Goal: Task Accomplishment & Management: Use online tool/utility

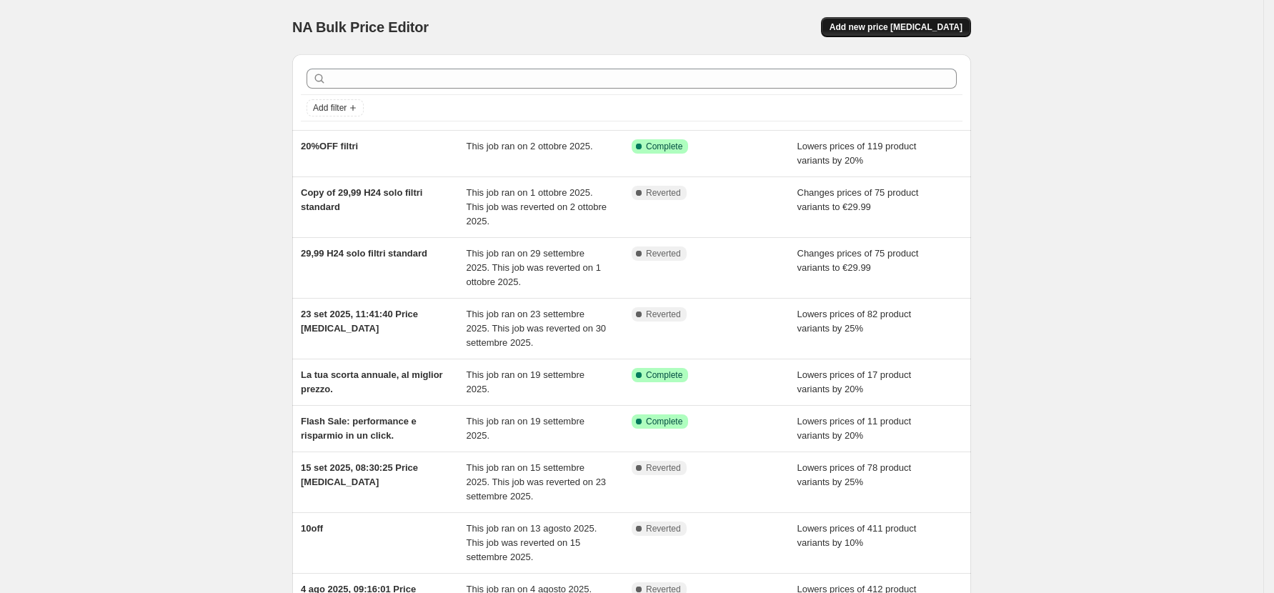
click at [866, 26] on span "Add new price change job" at bounding box center [895, 26] width 133 height 11
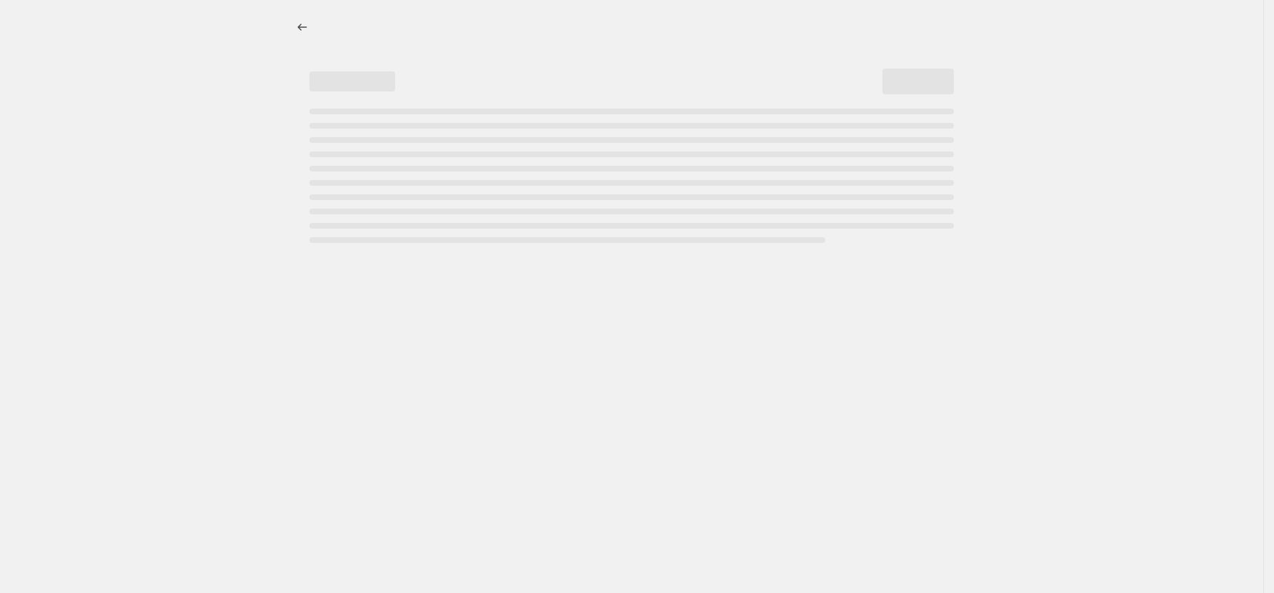
select select "percentage"
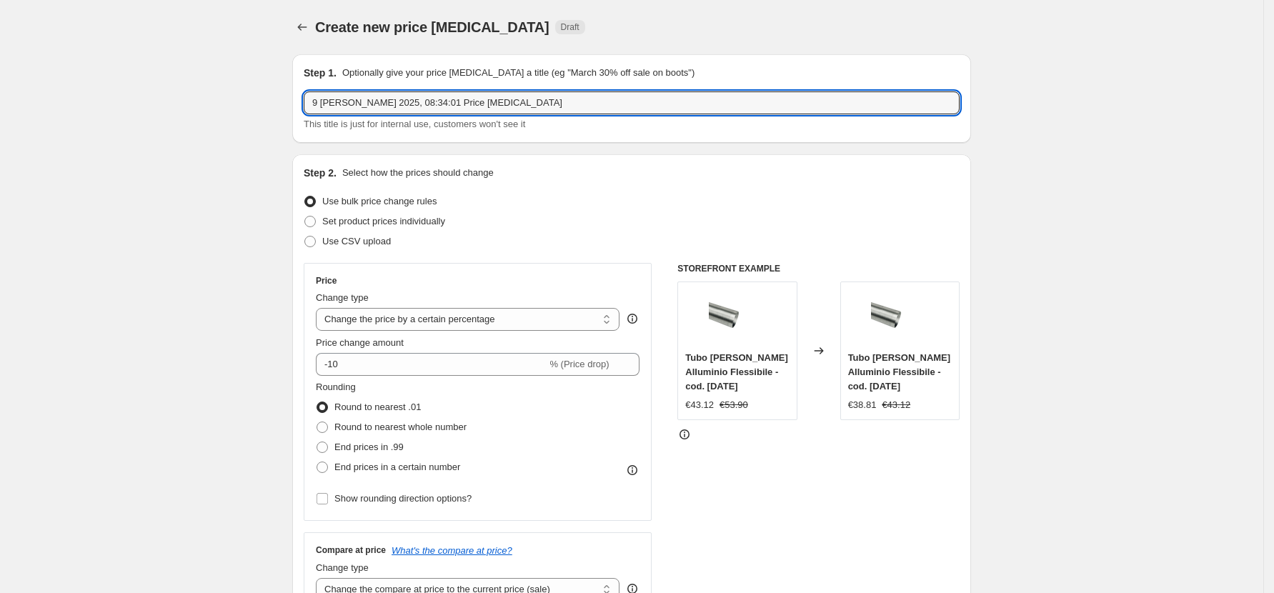
drag, startPoint x: 487, startPoint y: 105, endPoint x: 179, endPoint y: 106, distance: 307.9
paste input "KIT0120991"
type input "KIT0120991"
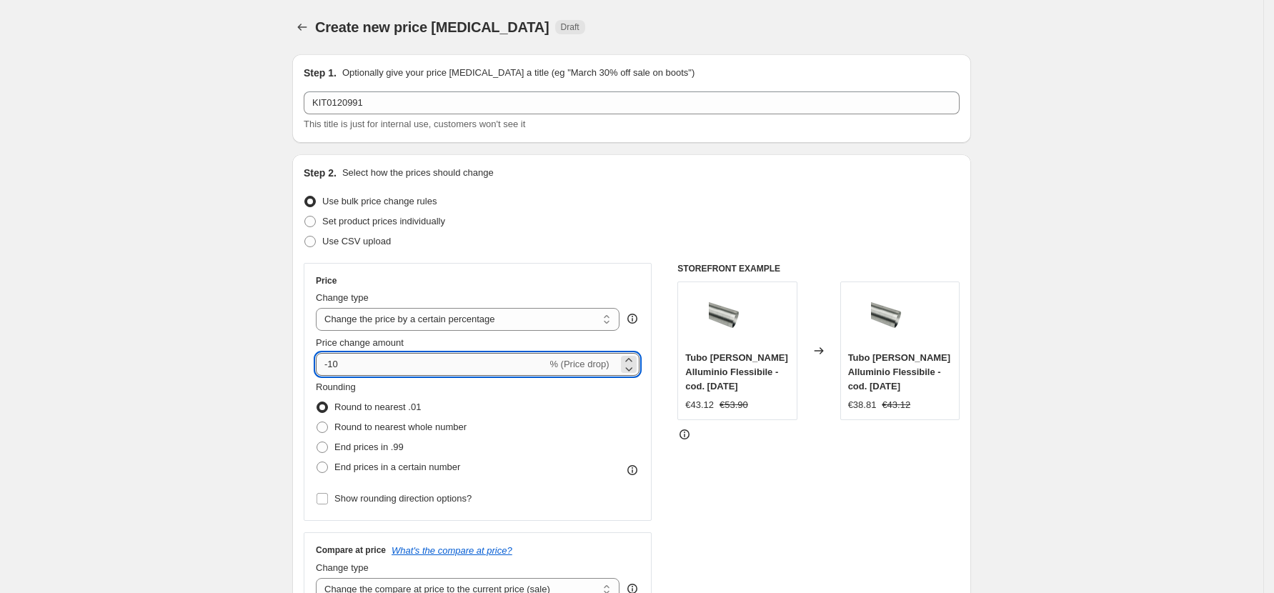
click at [485, 368] on input "-10" at bounding box center [431, 364] width 231 height 23
drag, startPoint x: 524, startPoint y: 360, endPoint x: 332, endPoint y: 358, distance: 191.5
click at [332, 358] on div "-10 % (Price drop)" at bounding box center [478, 364] width 324 height 23
drag, startPoint x: 346, startPoint y: 366, endPoint x: 334, endPoint y: 367, distance: 11.5
click at [334, 367] on input "-10" at bounding box center [431, 364] width 231 height 23
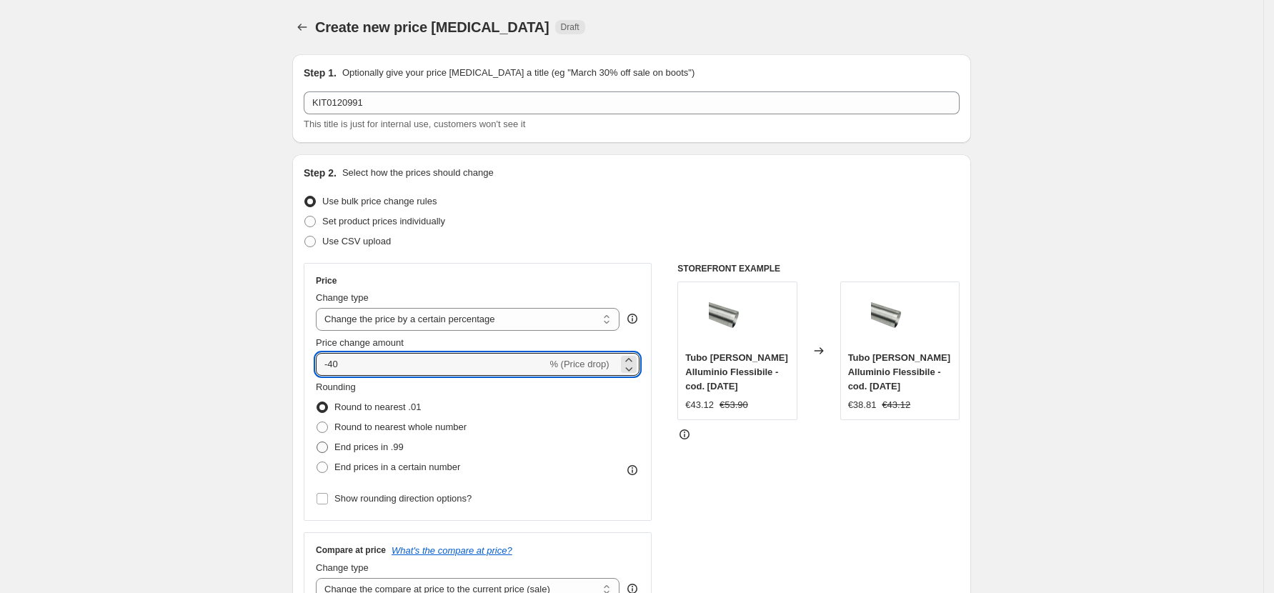
type input "-40"
click at [370, 455] on label "End prices in .99" at bounding box center [360, 447] width 88 height 20
click at [317, 442] on input "End prices in .99" at bounding box center [316, 441] width 1 height 1
radio input "true"
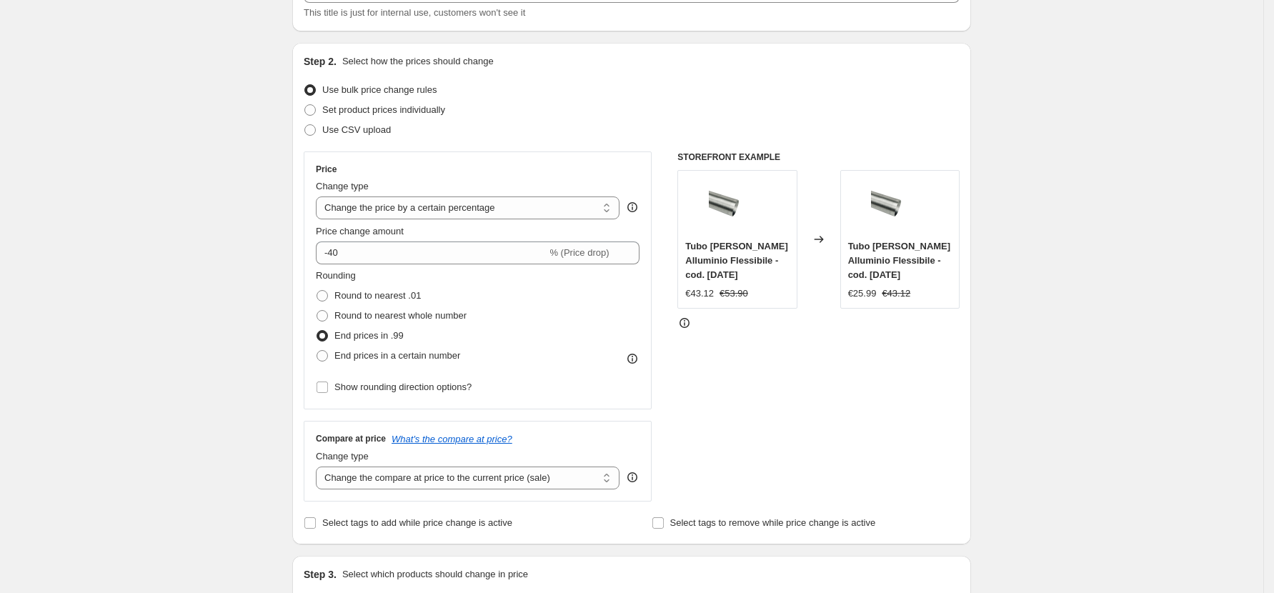
scroll to position [95, 0]
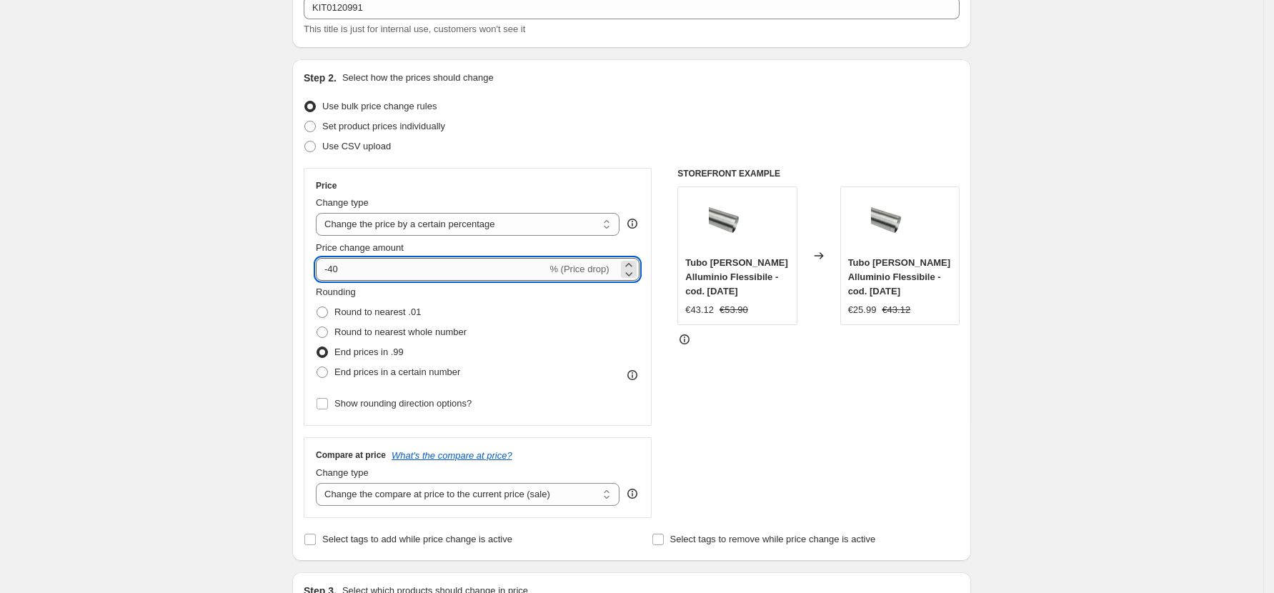
click at [378, 269] on input "-40" at bounding box center [431, 269] width 231 height 23
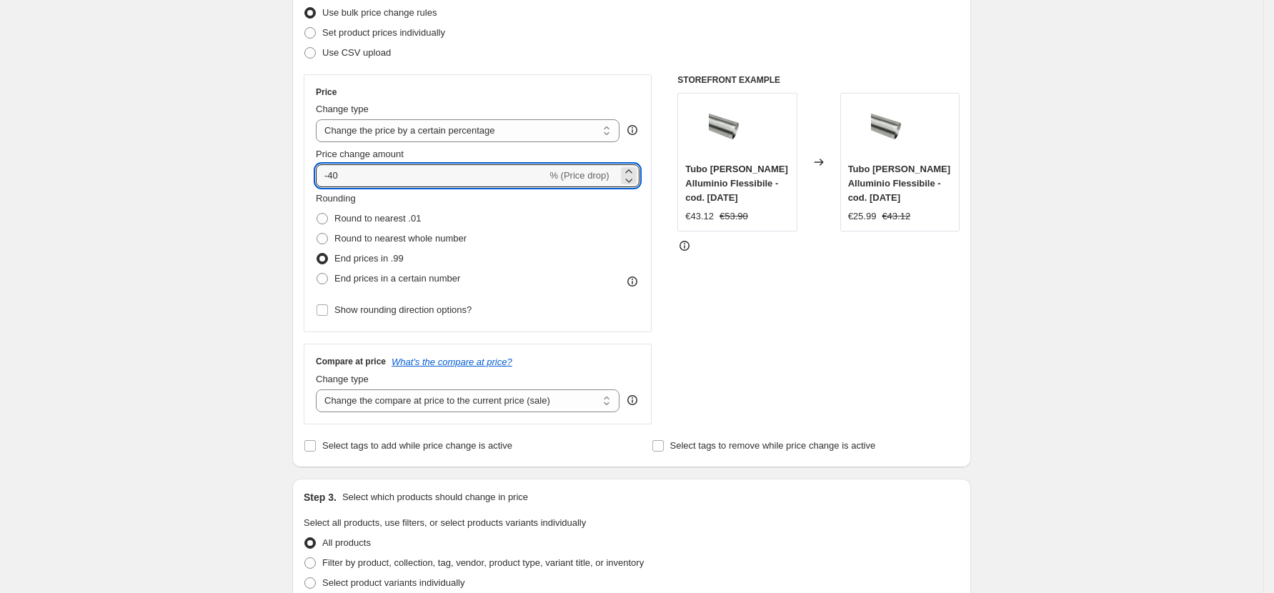
scroll to position [476, 0]
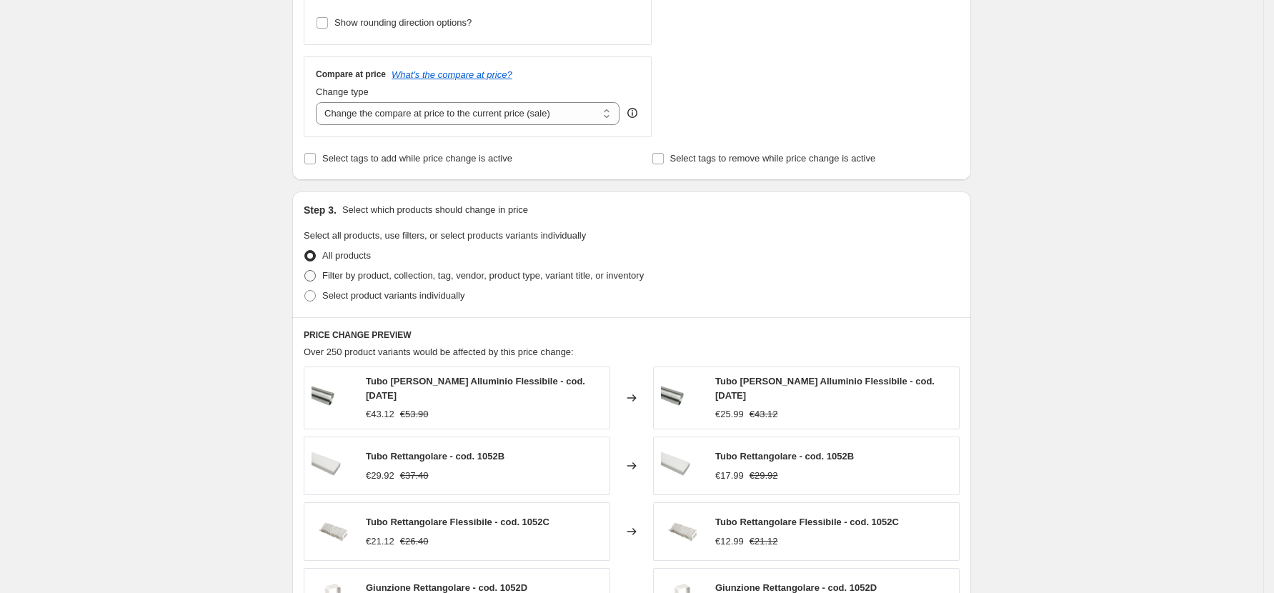
click at [406, 274] on span "Filter by product, collection, tag, vendor, product type, variant title, or inv…" at bounding box center [482, 275] width 321 height 11
click at [305, 271] on input "Filter by product, collection, tag, vendor, product type, variant title, or inv…" at bounding box center [304, 270] width 1 height 1
radio input "true"
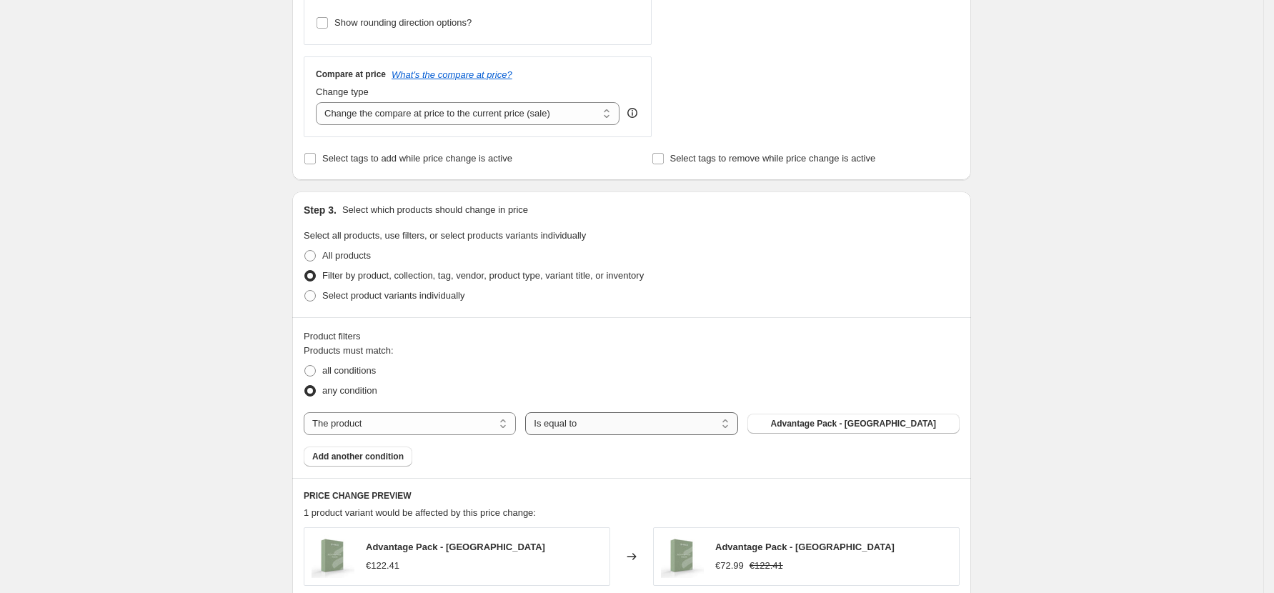
click at [578, 418] on select "Is equal to Is not equal to" at bounding box center [631, 423] width 212 height 23
click at [803, 426] on button "Advantage Pack - ITALIA" at bounding box center [853, 424] width 212 height 20
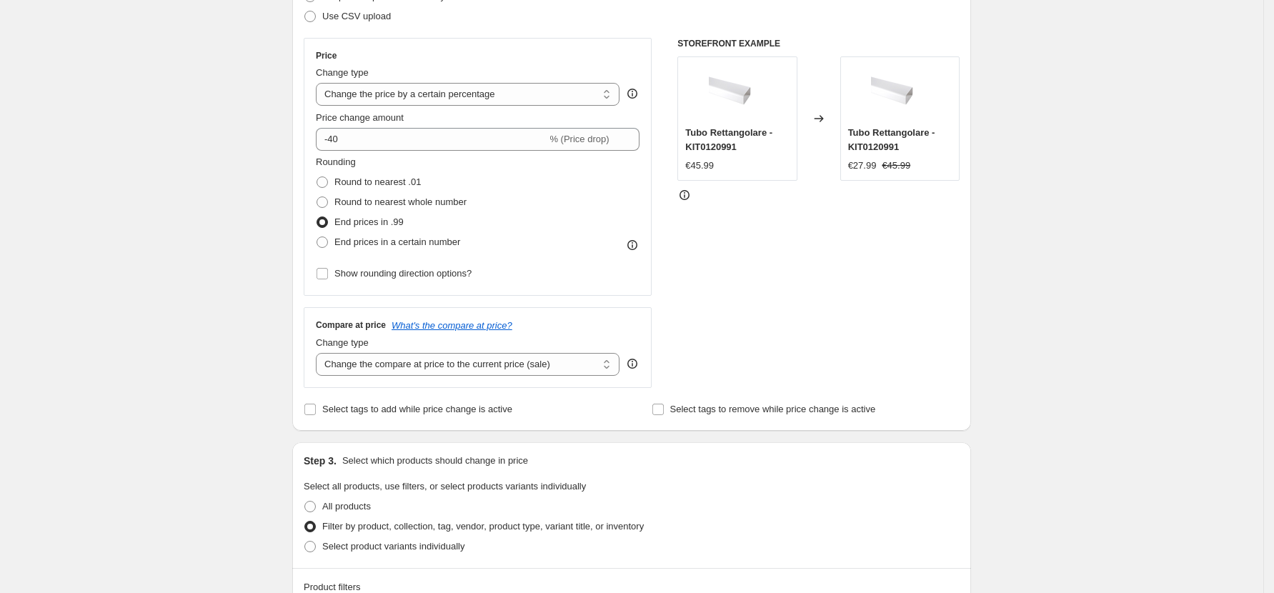
scroll to position [66, 0]
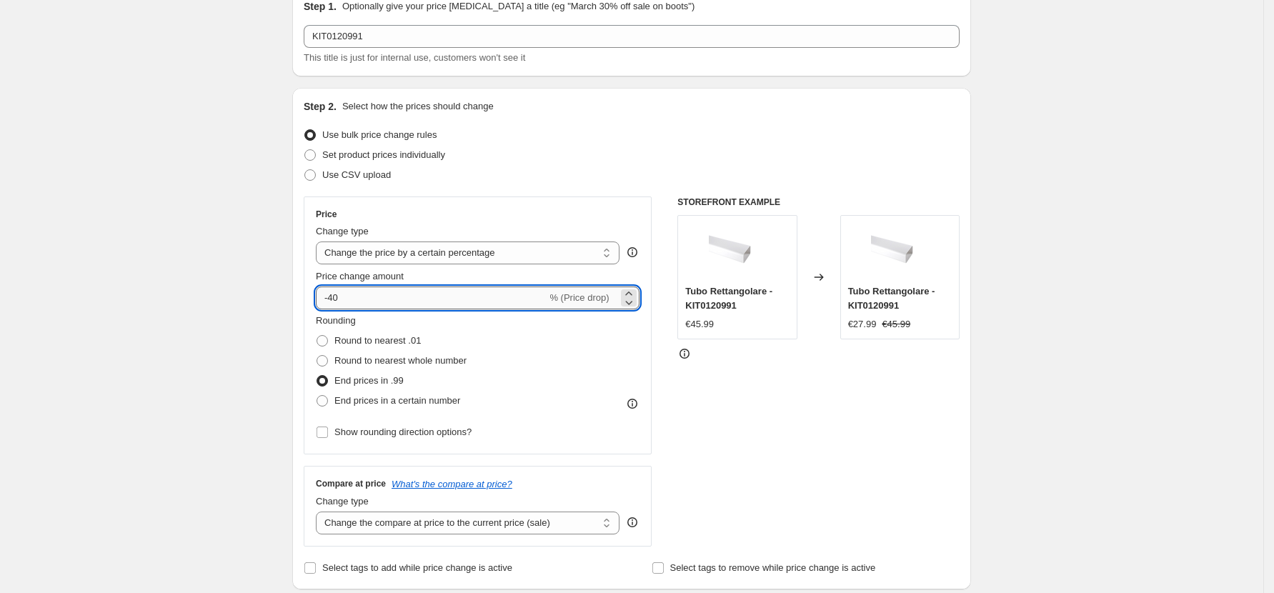
drag, startPoint x: 400, startPoint y: 294, endPoint x: 334, endPoint y: 295, distance: 65.7
click at [334, 295] on input "-40" at bounding box center [431, 297] width 231 height 23
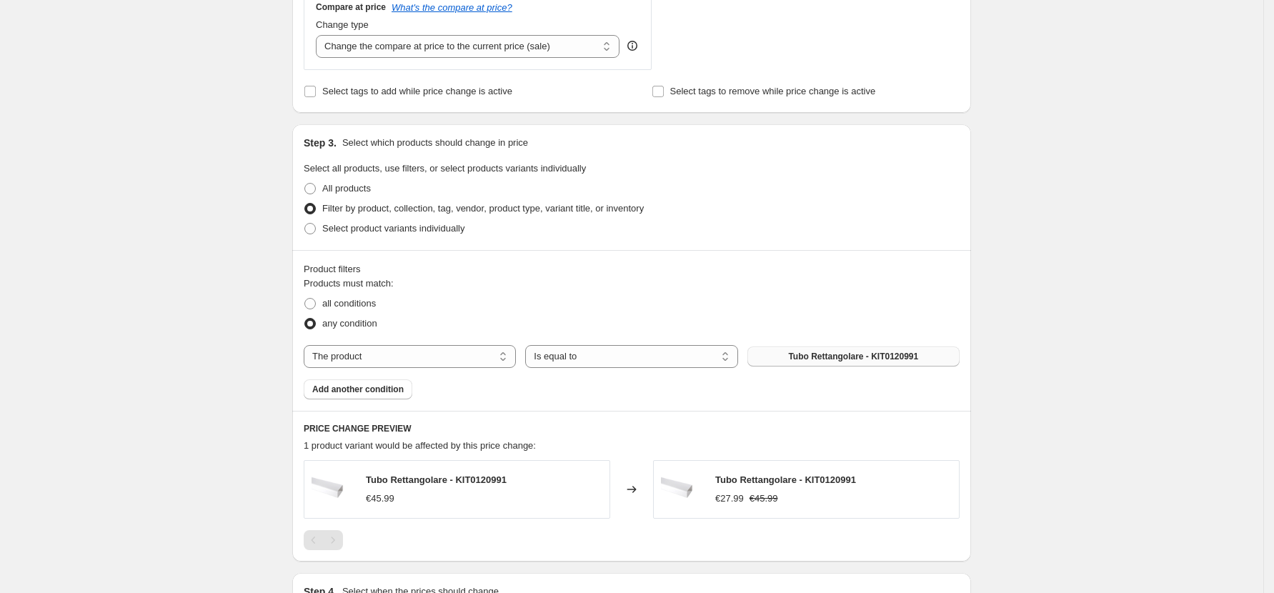
scroll to position [734, 0]
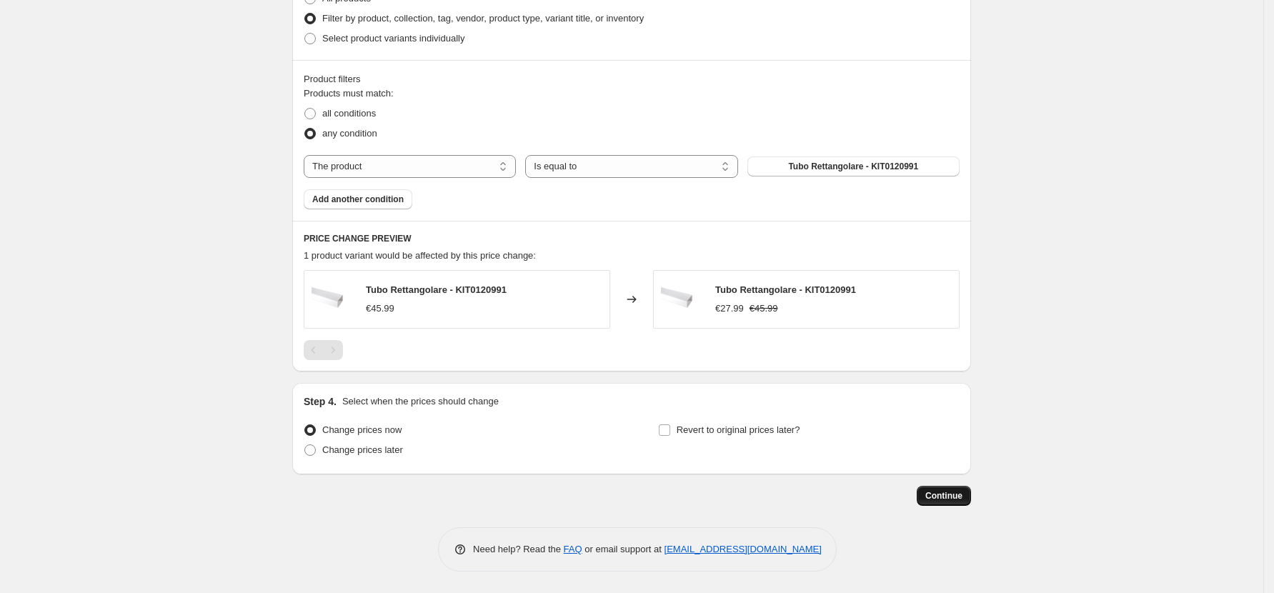
type input "-50"
click at [960, 488] on button "Continue" at bounding box center [944, 496] width 54 height 20
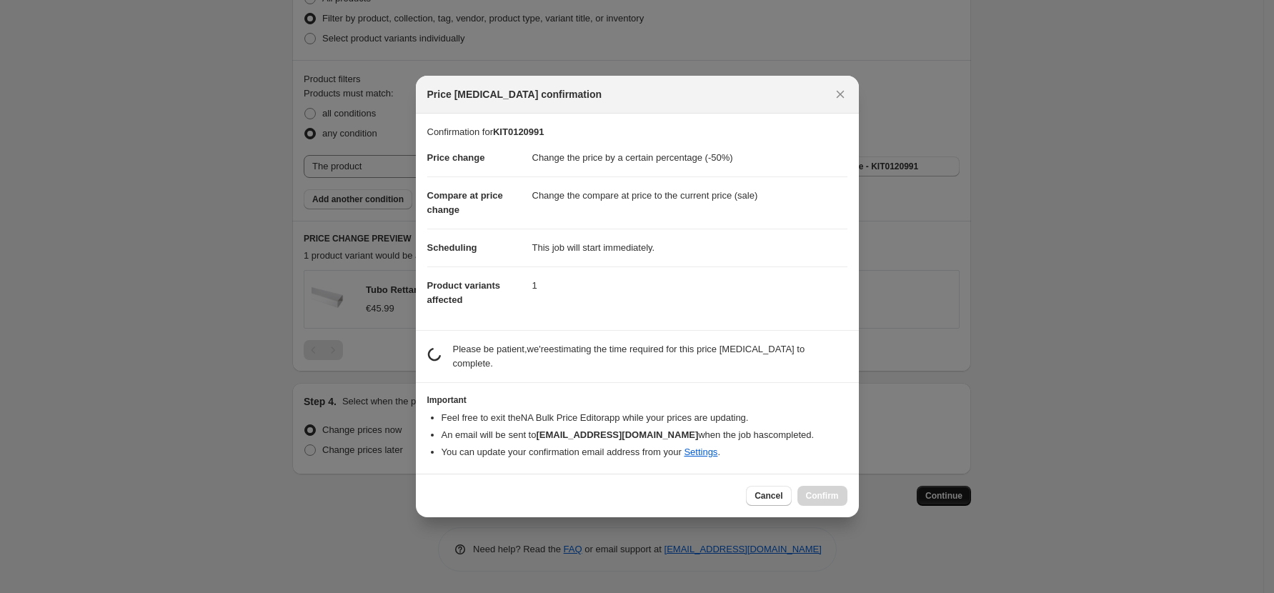
scroll to position [0, 0]
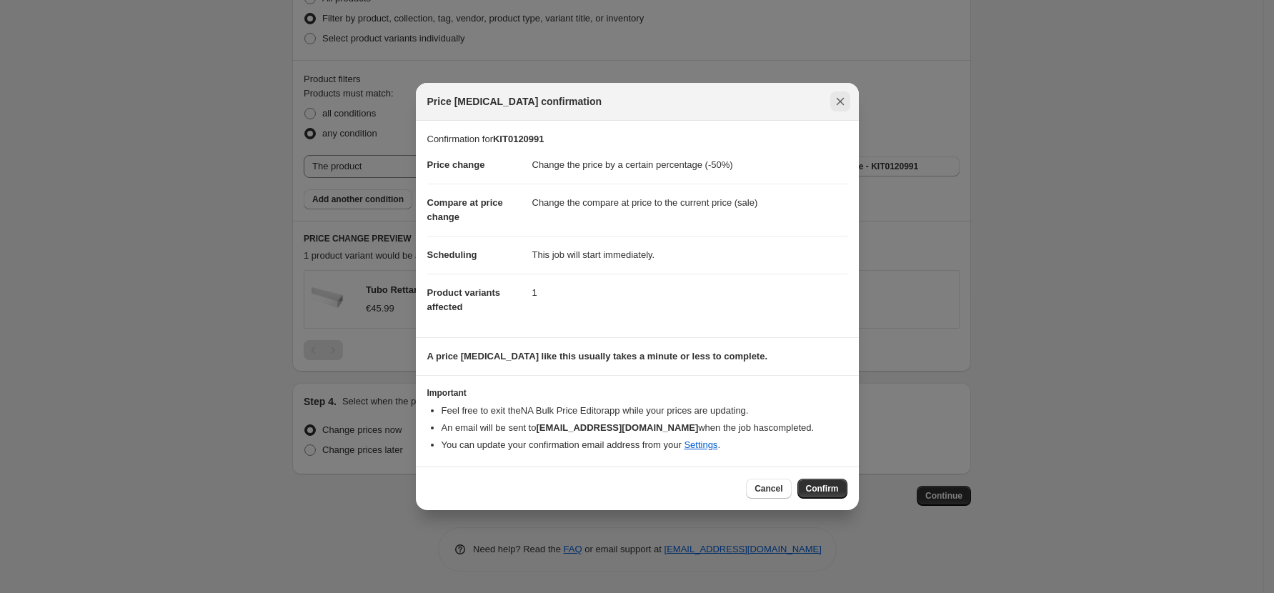
click at [839, 99] on icon "Close" at bounding box center [840, 101] width 14 height 14
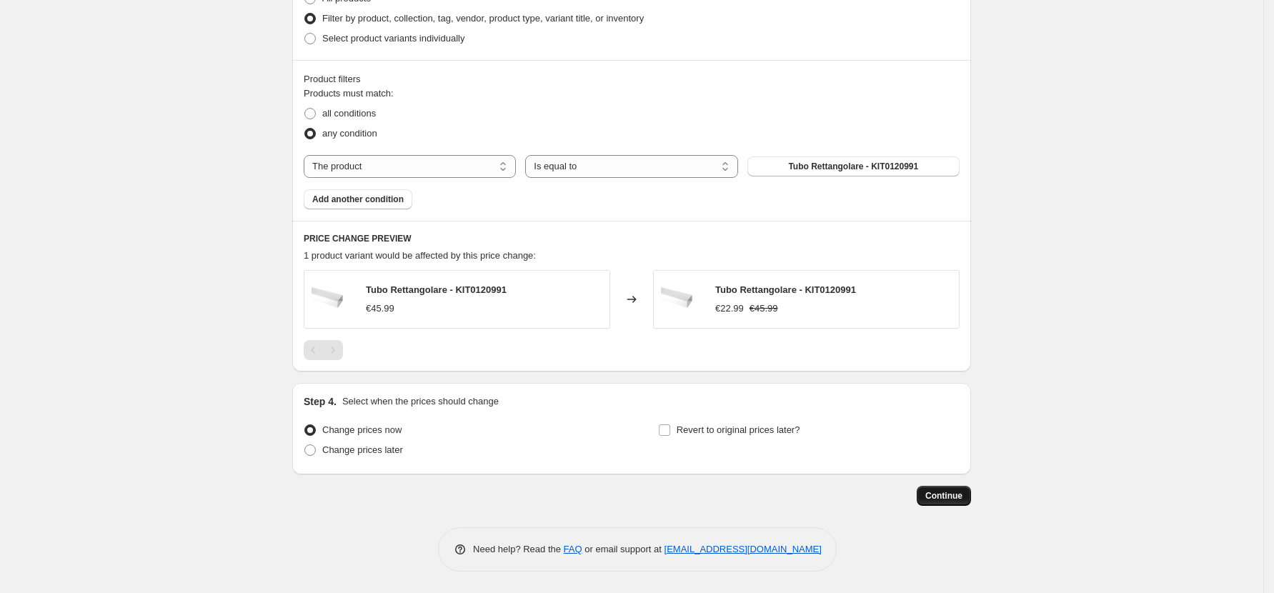
click at [967, 505] on button "Continue" at bounding box center [944, 496] width 54 height 20
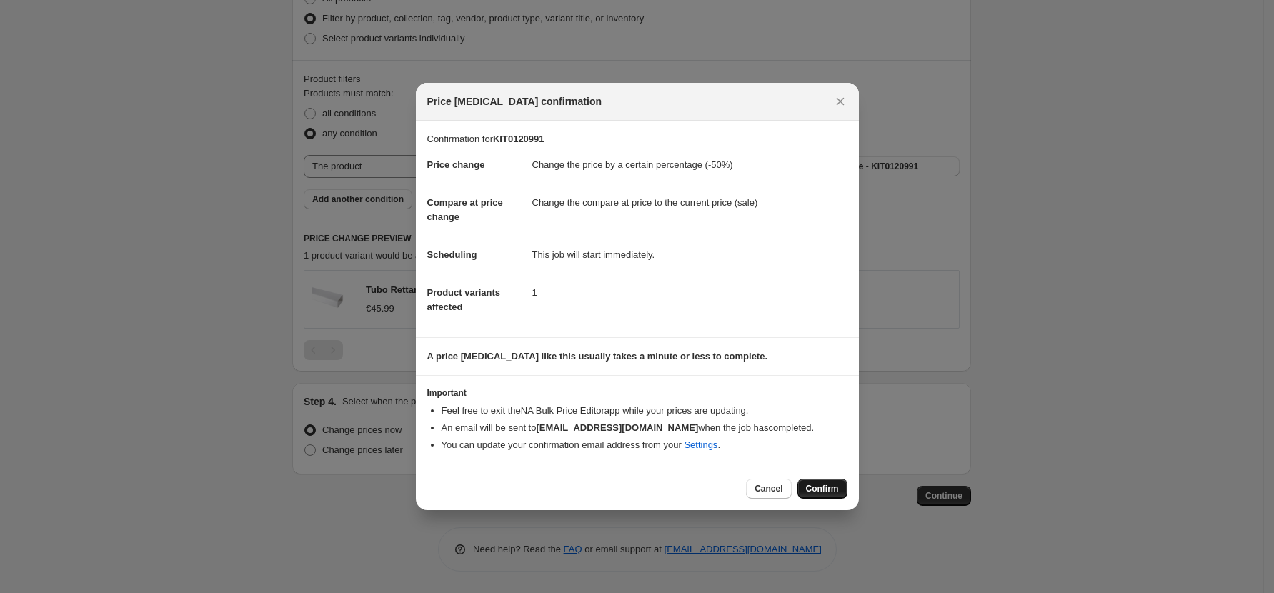
click at [838, 488] on span "Confirm" at bounding box center [822, 488] width 33 height 11
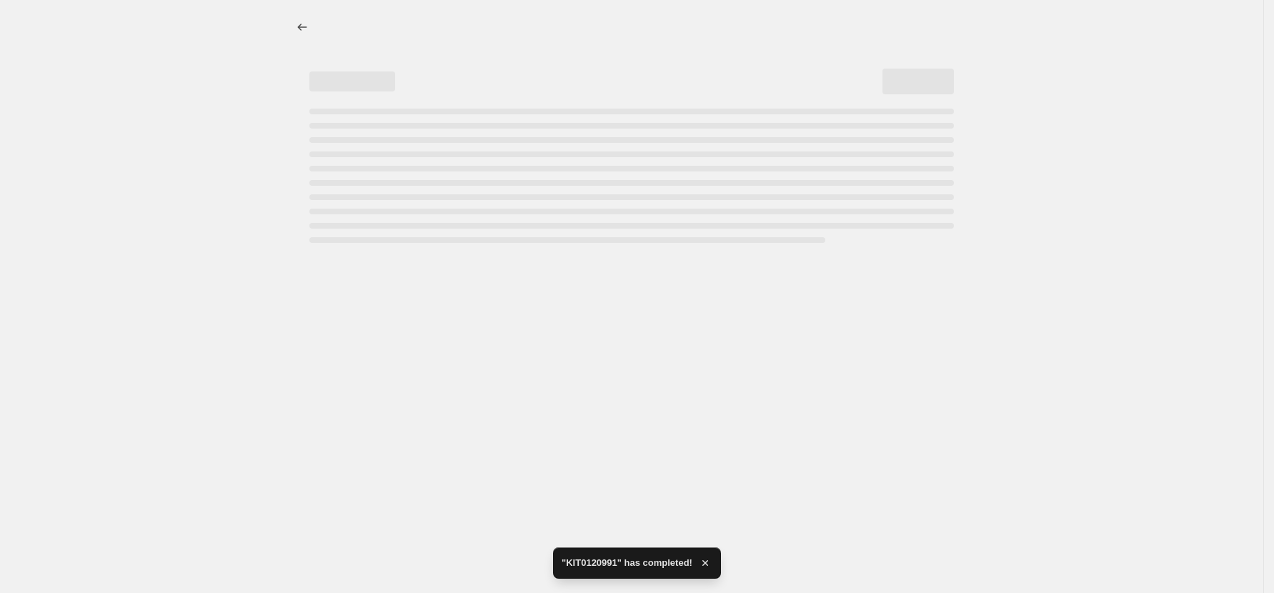
select select "percentage"
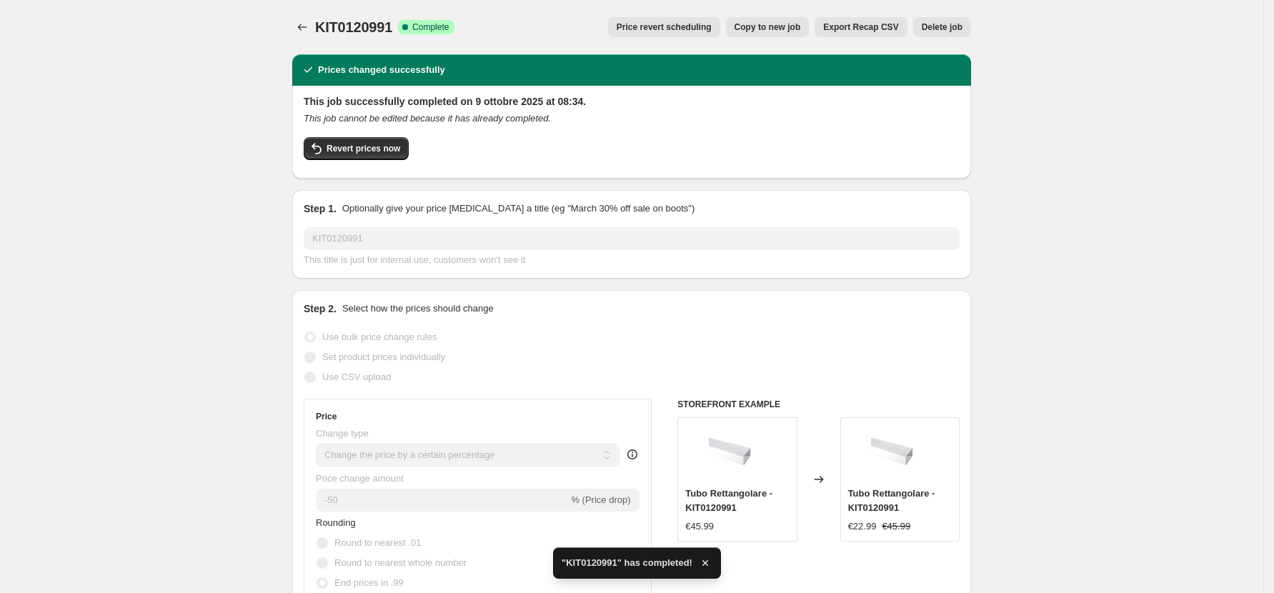
click at [369, 23] on span "KIT0120991" at bounding box center [353, 27] width 77 height 16
copy span "KIT0120991"
